Goal: Information Seeking & Learning: Learn about a topic

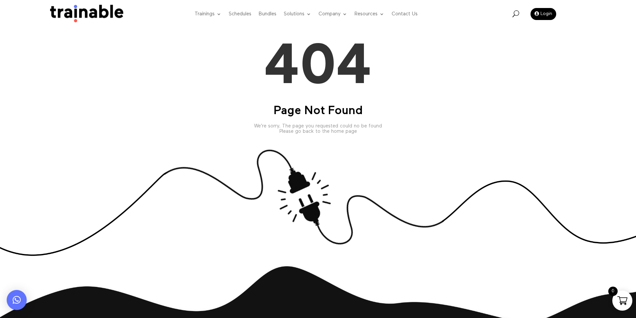
click at [101, 18] on img at bounding box center [84, 14] width 81 height 19
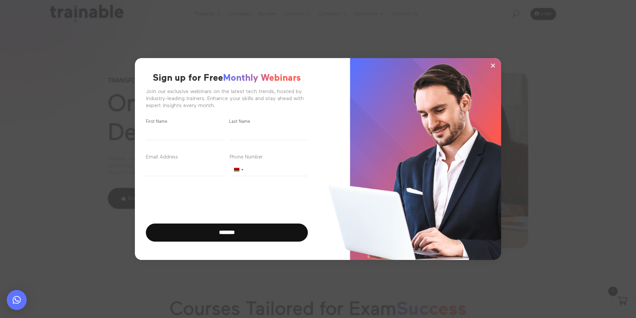
click at [491, 65] on span "×" at bounding box center [493, 65] width 6 height 10
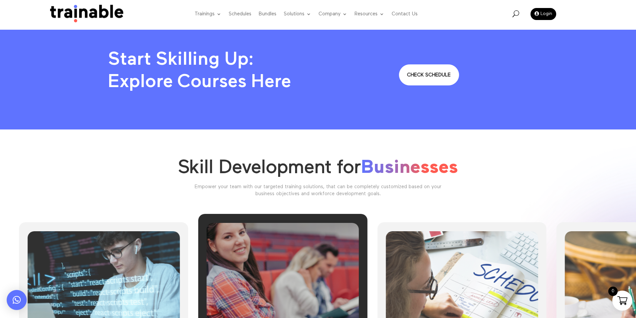
scroll to position [701, 0]
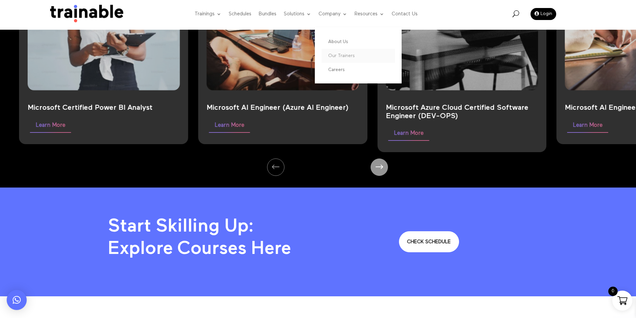
click at [339, 57] on link "Our Trainers" at bounding box center [357, 56] width 73 height 14
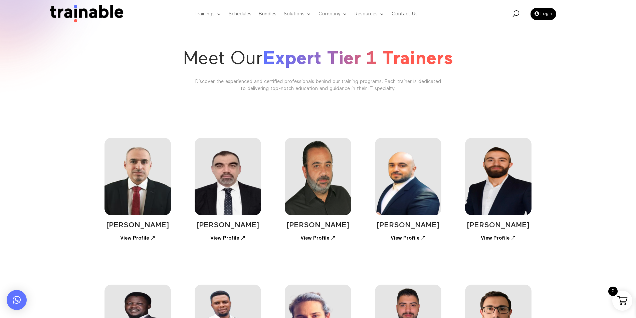
click at [128, 184] on img at bounding box center [137, 176] width 67 height 77
click at [145, 239] on link "View Profile" at bounding box center [137, 239] width 42 height 12
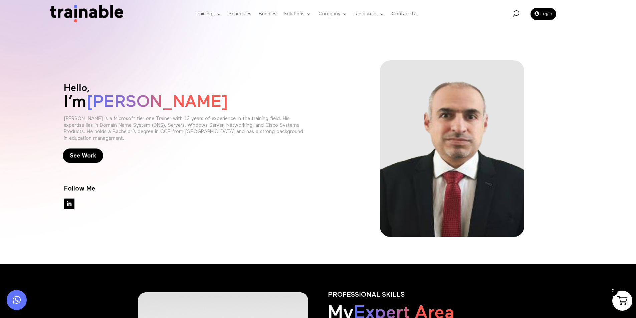
scroll to position [200, 0]
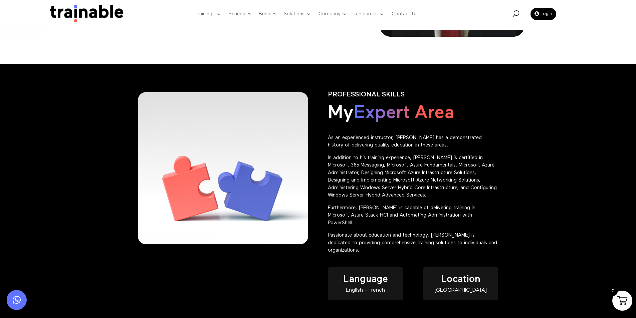
drag, startPoint x: 345, startPoint y: 105, endPoint x: 477, endPoint y: 100, distance: 131.9
click at [477, 100] on div "PROFESSIONAL SKILLS My Expert Area As an experienced instructor, Ali has a demo…" at bounding box center [413, 173] width 170 height 163
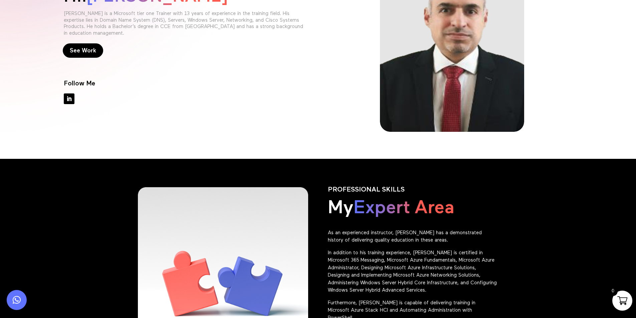
scroll to position [0, 0]
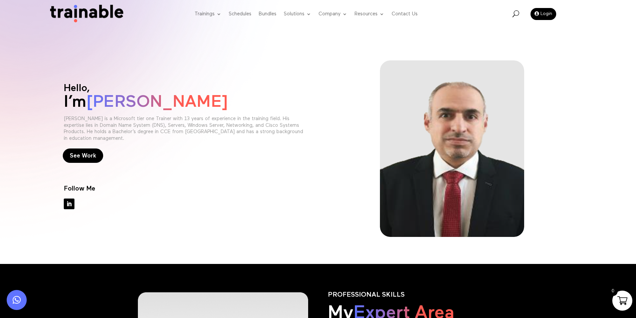
click at [351, 166] on div at bounding box center [452, 148] width 240 height 177
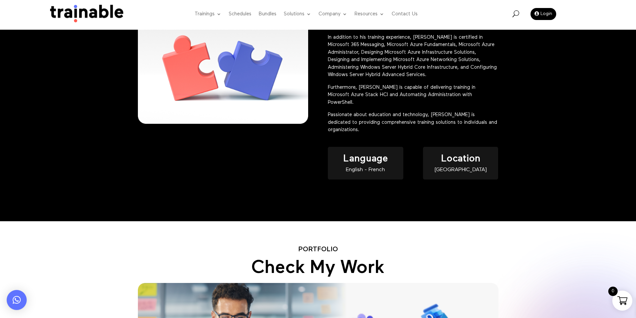
scroll to position [300, 0]
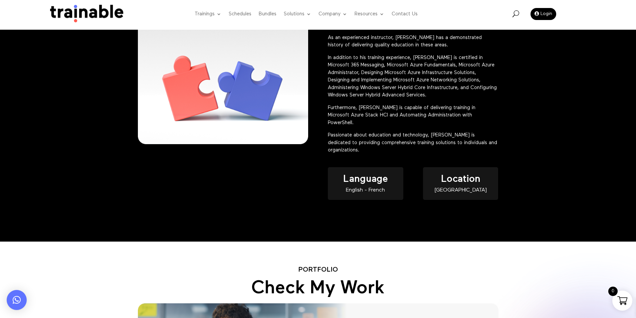
click at [357, 176] on span "Language" at bounding box center [365, 179] width 45 height 10
click at [358, 176] on span "Language" at bounding box center [365, 179] width 45 height 10
click at [473, 174] on span "Location" at bounding box center [460, 179] width 39 height 10
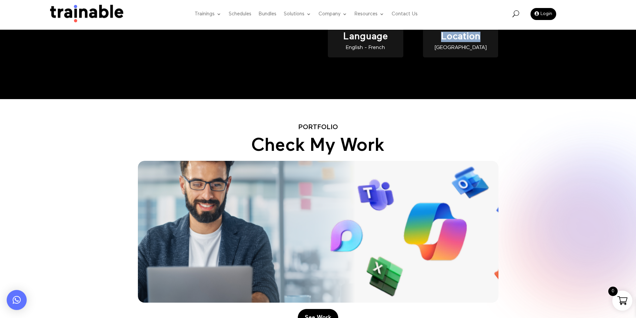
scroll to position [501, 0]
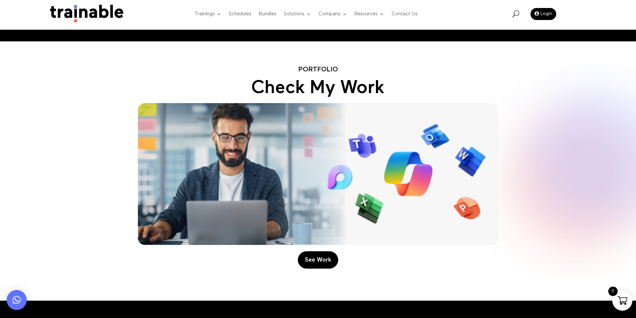
click at [315, 67] on p "Portfolio" at bounding box center [318, 70] width 360 height 6
click at [326, 79] on h2 "Check My Work" at bounding box center [318, 90] width 360 height 26
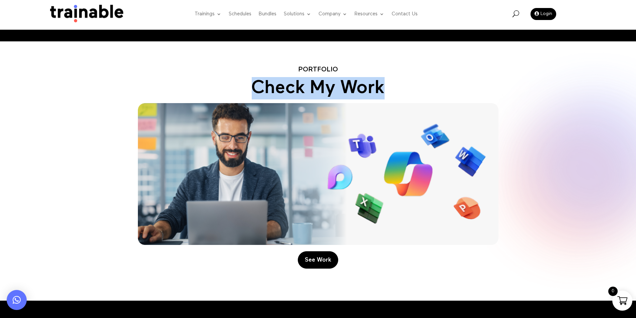
click at [326, 79] on h2 "Check My Work" at bounding box center [318, 90] width 360 height 26
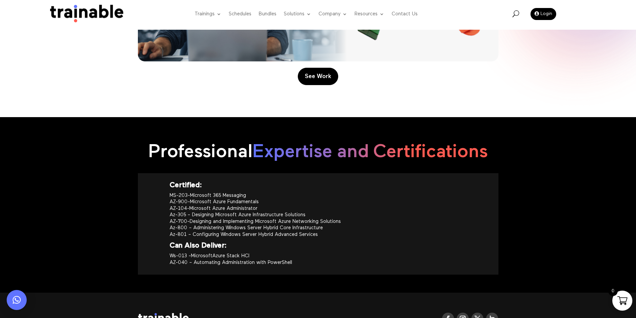
scroll to position [734, 0]
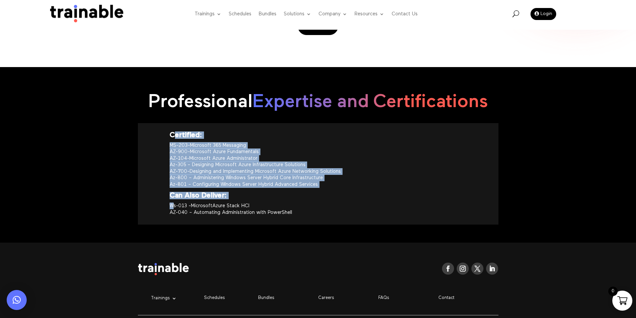
drag, startPoint x: 173, startPoint y: 131, endPoint x: 176, endPoint y: 203, distance: 72.5
click at [174, 202] on div "Certified: MS-203-Microsoft 365 Messaging AZ-900-Microsoft Azure Fundamentals A…" at bounding box center [318, 173] width 297 height 83
click at [261, 203] on p "Ws-013 -MicrosoftAzure Stack HCI AZ-040 – Automating Administration with PowerS…" at bounding box center [318, 209] width 297 height 13
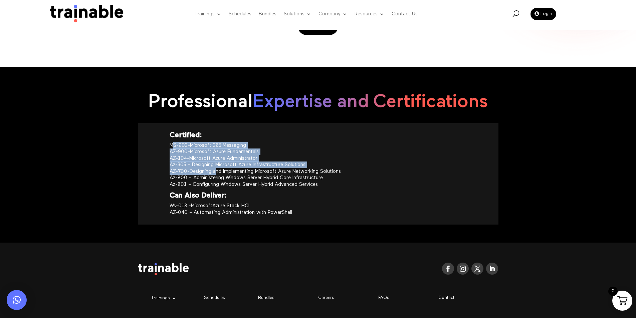
drag, startPoint x: 186, startPoint y: 139, endPoint x: 220, endPoint y: 172, distance: 47.0
click at [216, 171] on p "MS-203-Microsoft 365 Messaging AZ-900-Microsoft Azure Fundamentals AZ-104-Micro…" at bounding box center [318, 167] width 297 height 51
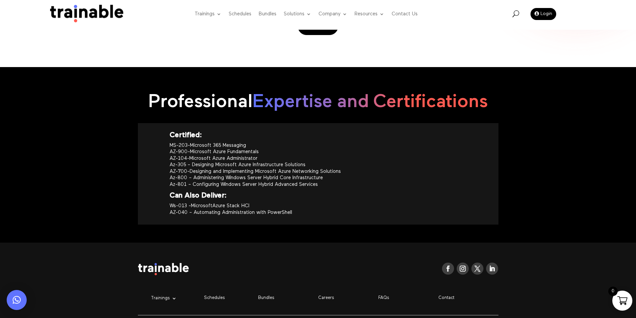
click at [238, 172] on p "MS-203-Microsoft 365 Messaging AZ-900-Microsoft Azure Fundamentals AZ-104-Micro…" at bounding box center [318, 167] width 297 height 51
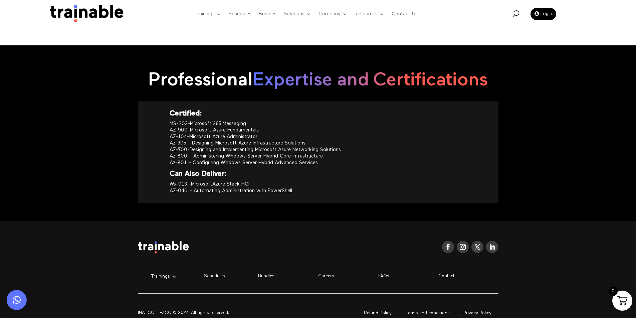
scroll to position [778, 0]
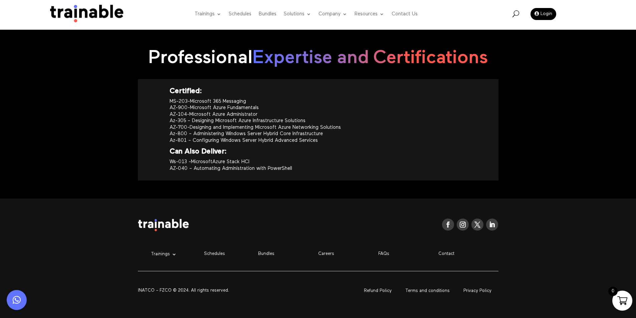
drag, startPoint x: 331, startPoint y: 129, endPoint x: 137, endPoint y: 124, distance: 194.3
click at [236, 124] on p "MS-203-Microsoft 365 Messaging AZ-900-Microsoft Azure Fundamentals AZ-104-Micro…" at bounding box center [318, 123] width 297 height 51
click at [146, 113] on div "Certified: MS-203-Microsoft 365 Messaging AZ-900-Microsoft Azure Fundamentals A…" at bounding box center [318, 129] width 360 height 101
drag, startPoint x: 142, startPoint y: 123, endPoint x: 0, endPoint y: 86, distance: 146.8
click at [0, 87] on div "Professional Expertise and Certifications Certified: MS-203-Microsoft 365 Messa…" at bounding box center [318, 111] width 636 height 176
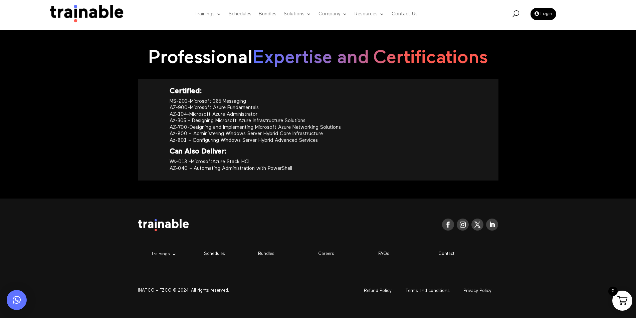
click at [253, 98] on p "MS-203-Microsoft 365 Messaging AZ-900-Microsoft Azure Fundamentals AZ-104-Micro…" at bounding box center [318, 123] width 297 height 51
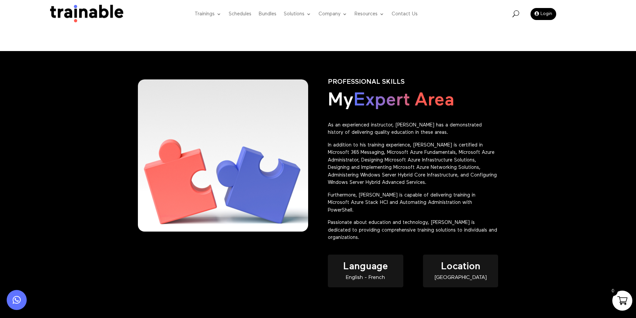
scroll to position [211, 0]
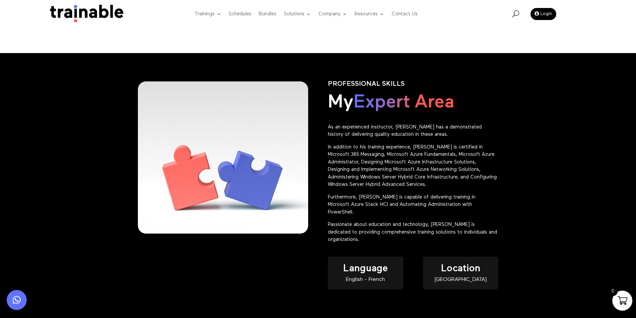
click at [388, 106] on span "Expert Area" at bounding box center [403, 102] width 100 height 19
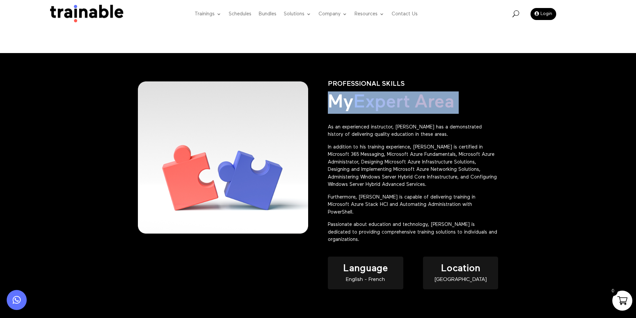
click at [388, 106] on span "Expert Area" at bounding box center [403, 102] width 100 height 19
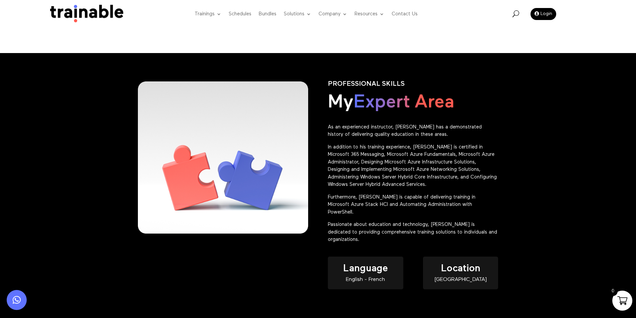
click at [393, 207] on p "Furthermore, Ali is capable of delivering training in Microsoft Azure Stack HCI…" at bounding box center [413, 208] width 170 height 28
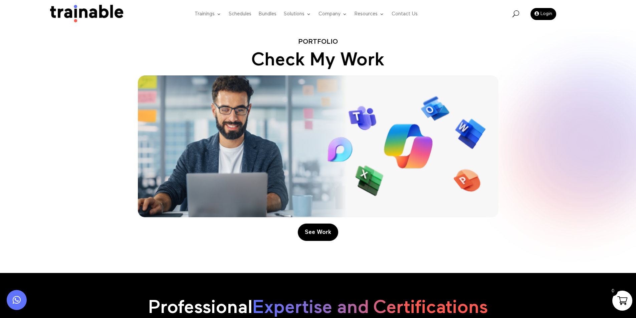
scroll to position [578, 0]
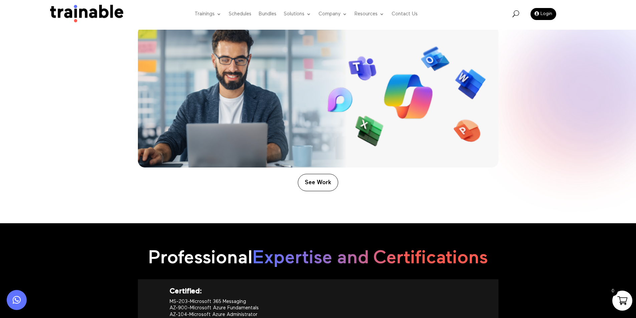
click at [313, 174] on link "See Work" at bounding box center [318, 182] width 40 height 17
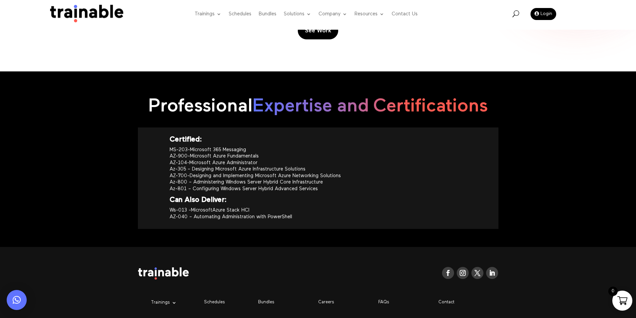
scroll to position [678, 0]
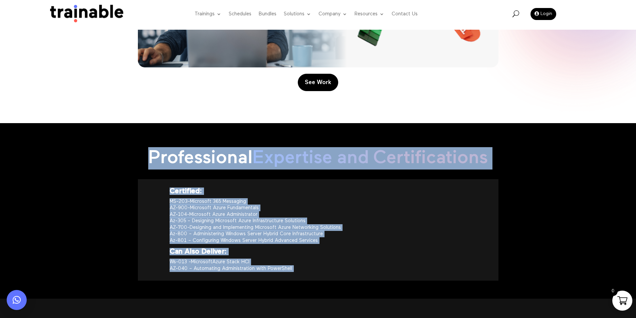
drag, startPoint x: 312, startPoint y: 291, endPoint x: 158, endPoint y: 143, distance: 213.4
click at [213, 158] on h2 "Professional Expertise and Certifications" at bounding box center [318, 160] width 360 height 26
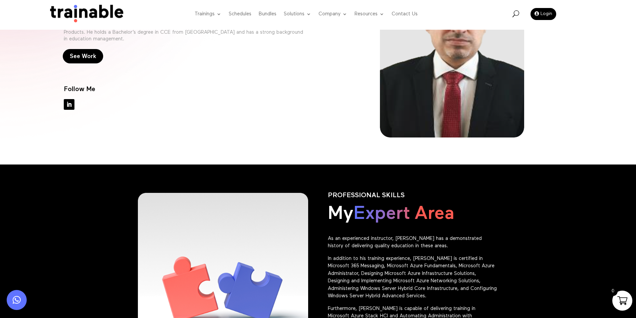
scroll to position [0, 0]
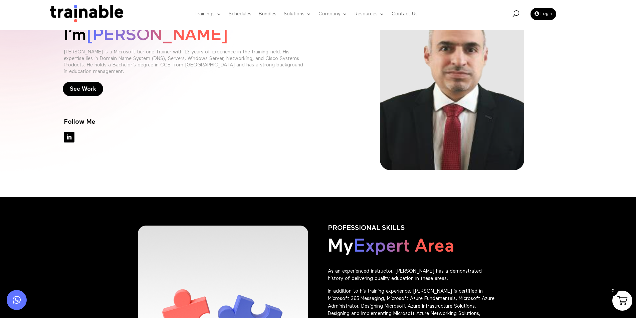
click at [367, 171] on div "Hello, I’m Ali El Khatib Ali El Khatib is a Microsoft tier one Trainer with 13 …" at bounding box center [318, 82] width 509 height 195
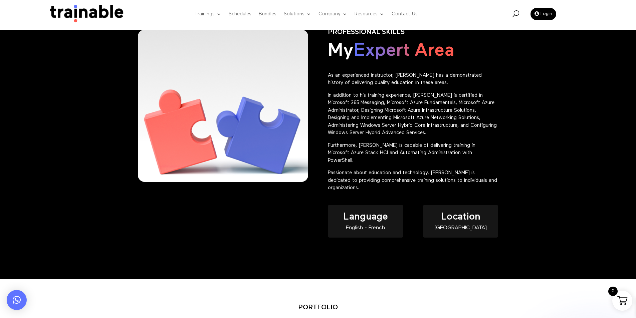
scroll to position [267, 0]
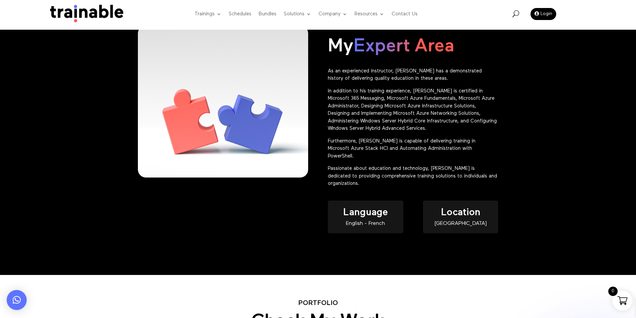
click at [369, 208] on span "Language" at bounding box center [365, 213] width 45 height 10
click at [466, 208] on span "Location" at bounding box center [460, 213] width 39 height 10
click at [340, 102] on p "In addition to his training experience, Ali is certified in Microsoft 365 Messa…" at bounding box center [413, 112] width 170 height 50
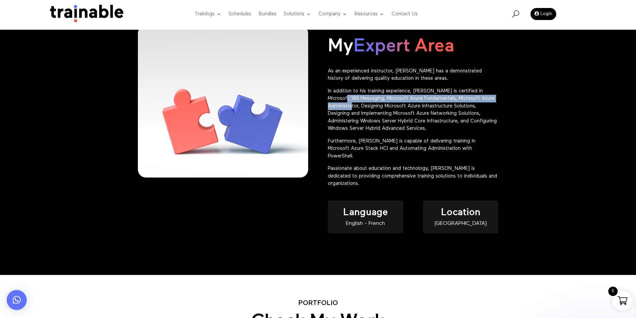
click at [340, 102] on p "In addition to his training experience, Ali is certified in Microsoft 365 Messa…" at bounding box center [413, 112] width 170 height 50
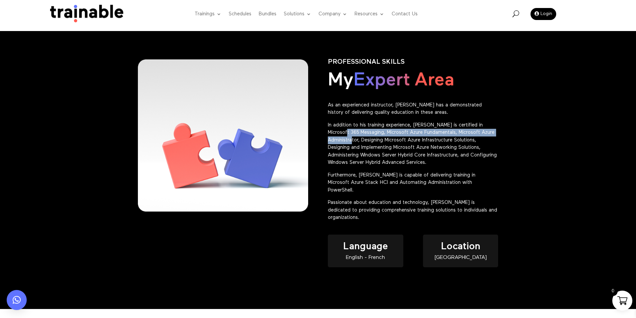
scroll to position [200, 0]
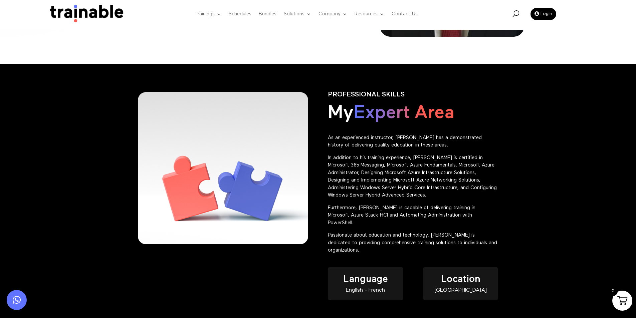
drag, startPoint x: 320, startPoint y: 109, endPoint x: 330, endPoint y: 110, distance: 10.4
click at [327, 110] on div "PROFESSIONAL SKILLS My Expert Area As an experienced instructor, Ali has a demo…" at bounding box center [318, 203] width 360 height 242
drag, startPoint x: 330, startPoint y: 110, endPoint x: 359, endPoint y: 90, distance: 35.1
click at [359, 92] on div "PROFESSIONAL SKILLS My Expert Area As an experienced instructor, Ali has a demo…" at bounding box center [413, 173] width 170 height 163
drag, startPoint x: 391, startPoint y: 117, endPoint x: 392, endPoint y: 128, distance: 11.1
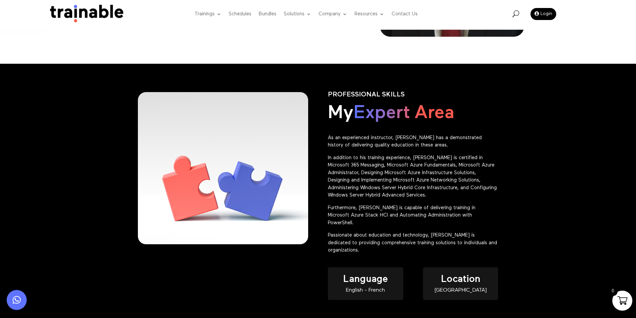
click at [391, 118] on span "Expert Area" at bounding box center [403, 113] width 100 height 19
drag, startPoint x: 342, startPoint y: 273, endPoint x: 408, endPoint y: 265, distance: 66.5
click at [408, 265] on div "Language English - French Location Lebanon" at bounding box center [413, 287] width 170 height 46
drag, startPoint x: 437, startPoint y: 277, endPoint x: 520, endPoint y: 262, distance: 84.2
click at [521, 262] on div "PROFESSIONAL SKILLS My Expert Area As an experienced instructor, Ali has a demo…" at bounding box center [318, 203] width 636 height 278
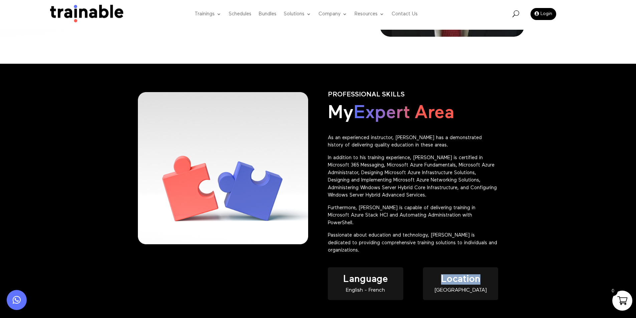
click at [243, 30] on div "Trainings Microsoft EC-Council Project Management Institute PMI Artificial Inte…" at bounding box center [318, 15] width 636 height 30
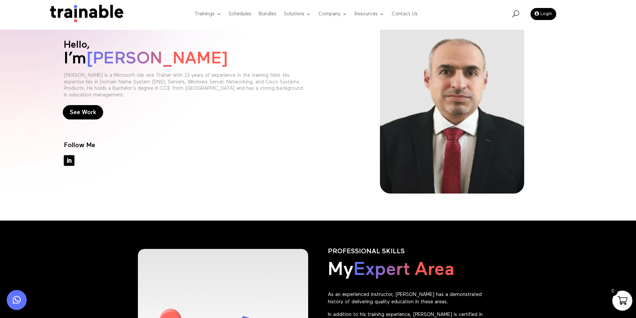
scroll to position [0, 0]
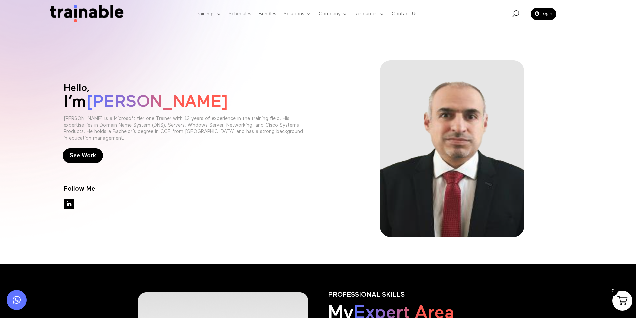
drag, startPoint x: 244, startPoint y: 25, endPoint x: 123, endPoint y: 47, distance: 122.9
click at [244, 25] on link "Schedules" at bounding box center [240, 14] width 23 height 26
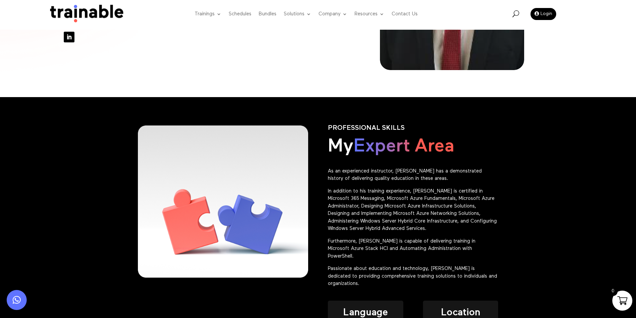
scroll to position [200, 0]
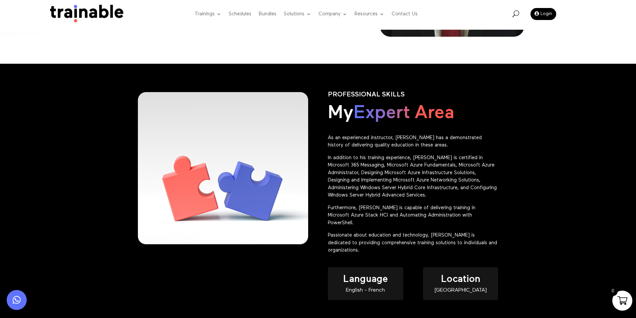
click at [450, 274] on span "Location" at bounding box center [460, 279] width 39 height 10
copy span "Location"
click at [345, 288] on div "English - French" at bounding box center [365, 291] width 75 height 6
drag, startPoint x: 345, startPoint y: 281, endPoint x: 390, endPoint y: 285, distance: 45.2
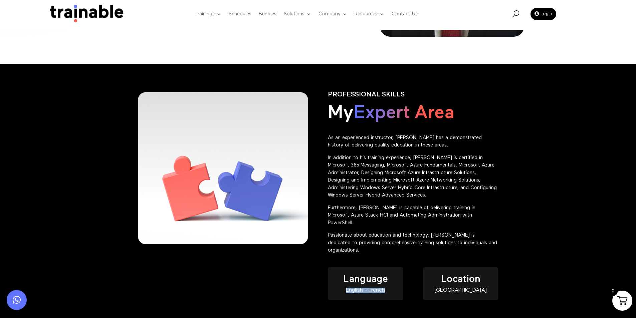
click at [390, 288] on div "English - French" at bounding box center [365, 291] width 75 height 6
copy div "English - French"
drag, startPoint x: 410, startPoint y: 285, endPoint x: 451, endPoint y: 285, distance: 41.1
click at [410, 285] on div "Language English - French Location Lebanon" at bounding box center [413, 287] width 170 height 46
click at [452, 288] on div "[GEOGRAPHIC_DATA]" at bounding box center [460, 291] width 75 height 6
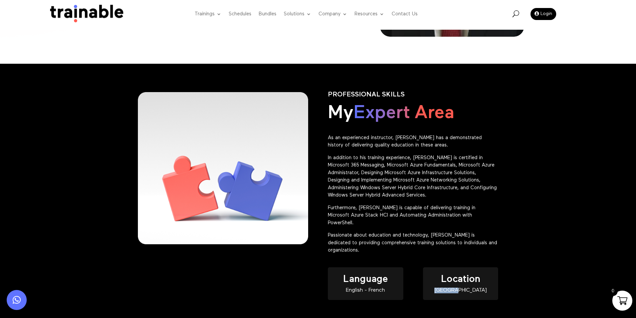
click at [452, 288] on div "[GEOGRAPHIC_DATA]" at bounding box center [460, 291] width 75 height 6
copy div "[GEOGRAPHIC_DATA]"
click at [367, 127] on h2 "My Expert Area" at bounding box center [413, 115] width 170 height 26
click at [457, 312] on div at bounding box center [413, 317] width 170 height 14
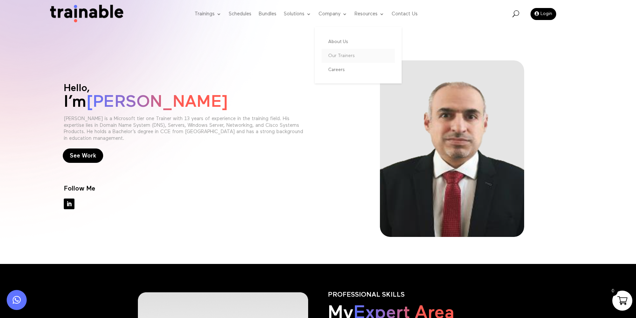
click at [345, 58] on link "Our Trainers" at bounding box center [357, 56] width 73 height 14
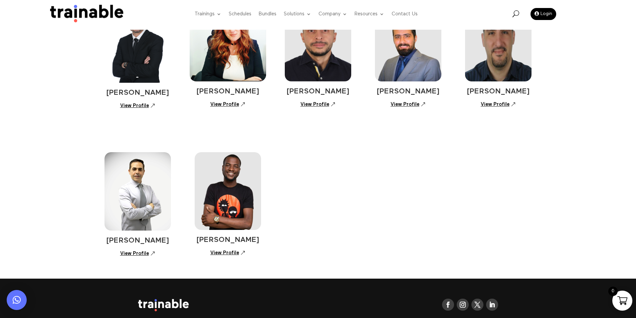
scroll to position [500, 0]
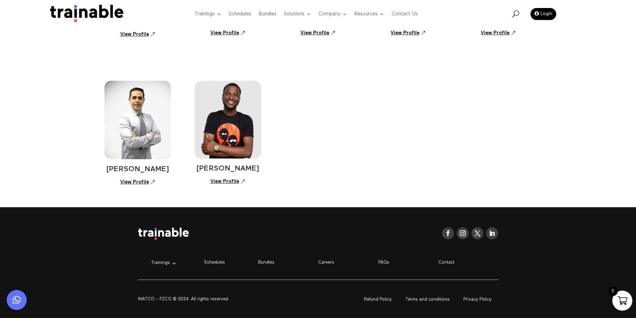
click at [226, 183] on link "View Profile" at bounding box center [228, 182] width 42 height 12
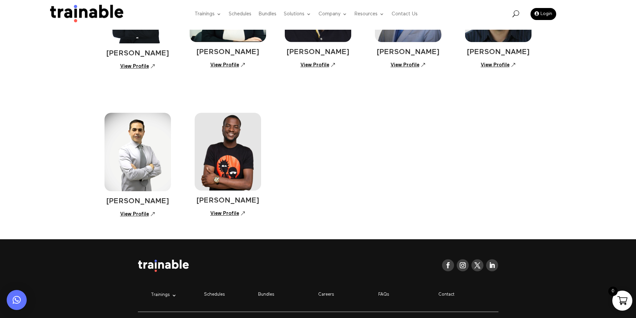
scroll to position [398, 0]
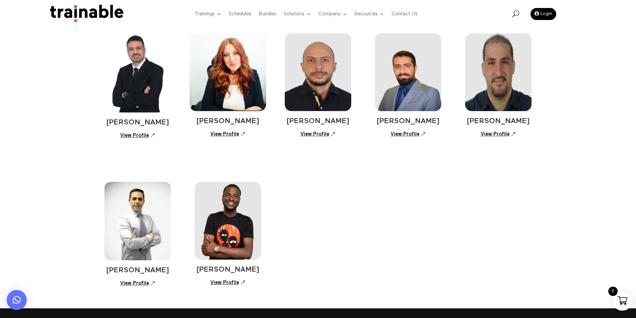
click at [224, 132] on link "View Profile" at bounding box center [228, 134] width 42 height 12
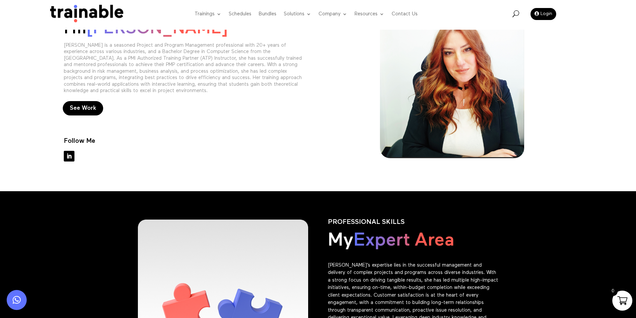
scroll to position [133, 0]
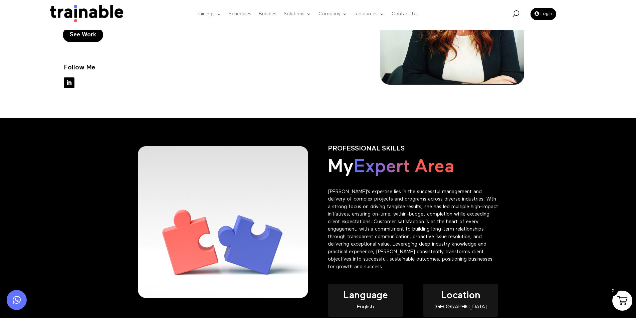
drag, startPoint x: 328, startPoint y: 144, endPoint x: 496, endPoint y: 177, distance: 170.8
click at [496, 177] on div "PROFESSIONAL SKILLS My Expert Area [PERSON_NAME]’s expertise lies in the succes…" at bounding box center [413, 208] width 170 height 145
click at [496, 177] on h2 "My Expert Area" at bounding box center [413, 169] width 170 height 26
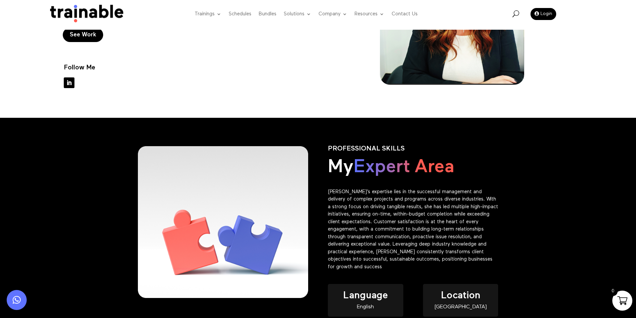
click at [496, 177] on h2 "My Expert Area" at bounding box center [413, 169] width 170 height 26
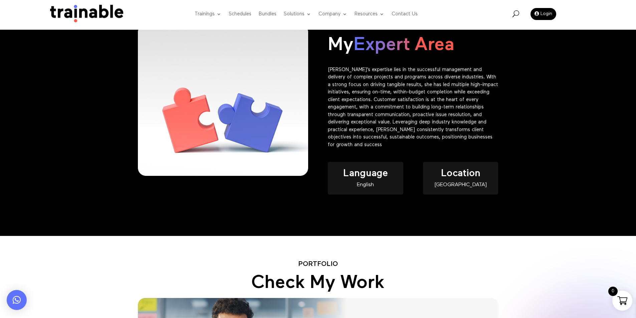
scroll to position [267, 0]
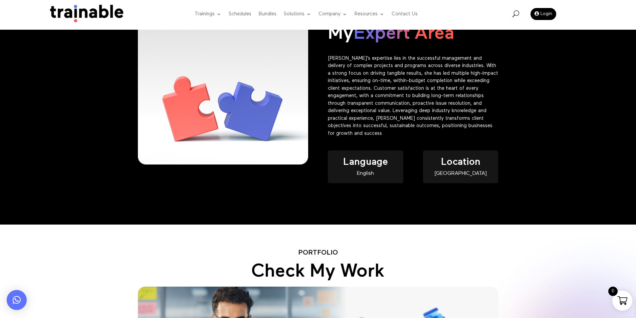
click at [365, 84] on p "[PERSON_NAME]’s expertise lies in the successful management and delivery of com…" at bounding box center [413, 96] width 170 height 83
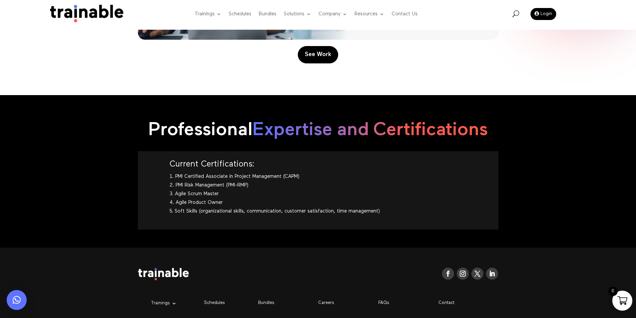
scroll to position [712, 0]
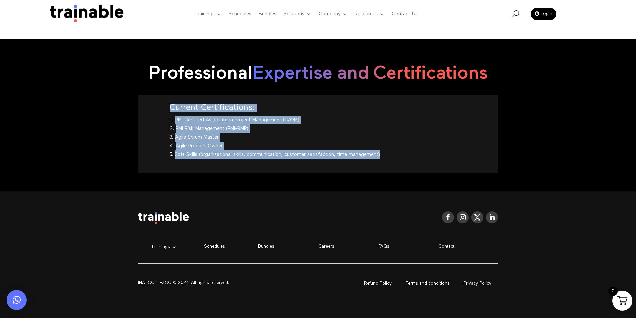
drag, startPoint x: 169, startPoint y: 117, endPoint x: 397, endPoint y: 167, distance: 233.9
click at [397, 167] on div "Current Certifications: PMI Certified Associate in Project Management (CAPM) PM…" at bounding box center [318, 134] width 360 height 78
click at [398, 159] on li "Soft Skills (organizational skills, communication, customer satisfaction, time …" at bounding box center [318, 155] width 297 height 9
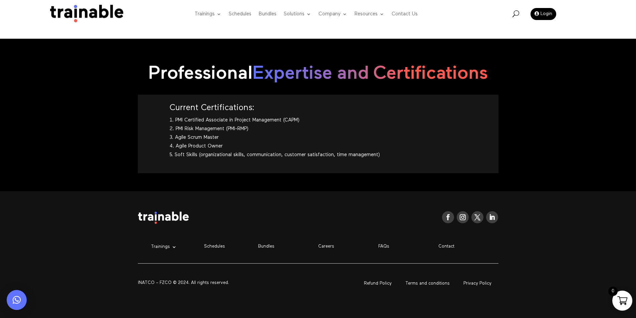
click at [398, 159] on li "Soft Skills (organizational skills, communication, customer satisfaction, time …" at bounding box center [318, 155] width 297 height 9
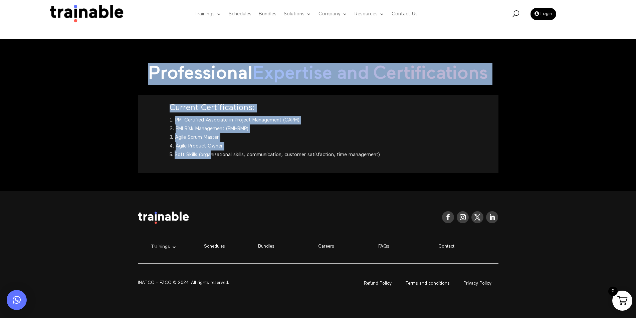
drag, startPoint x: 213, startPoint y: 165, endPoint x: 69, endPoint y: 44, distance: 188.3
click at [69, 44] on div "Professional Expertise and Certifications Current Certifications: PMI Certified…" at bounding box center [318, 115] width 636 height 153
drag, startPoint x: 70, startPoint y: 43, endPoint x: 78, endPoint y: 46, distance: 9.1
click at [78, 46] on div "Professional Expertise and Certifications Current Certifications: PMI Certified…" at bounding box center [318, 115] width 636 height 153
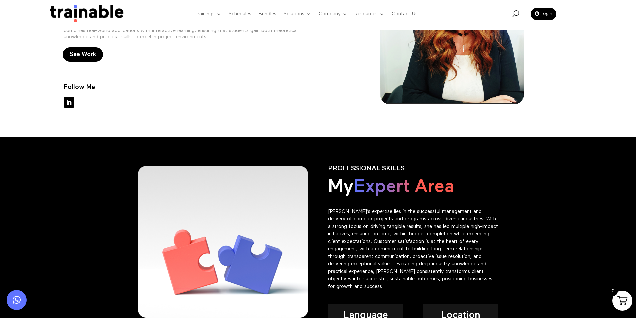
scroll to position [111, 0]
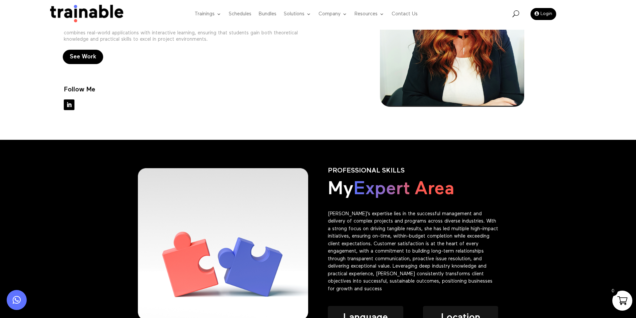
click at [391, 201] on h2 "My Expert Area" at bounding box center [413, 191] width 170 height 26
